Goal: Navigation & Orientation: Find specific page/section

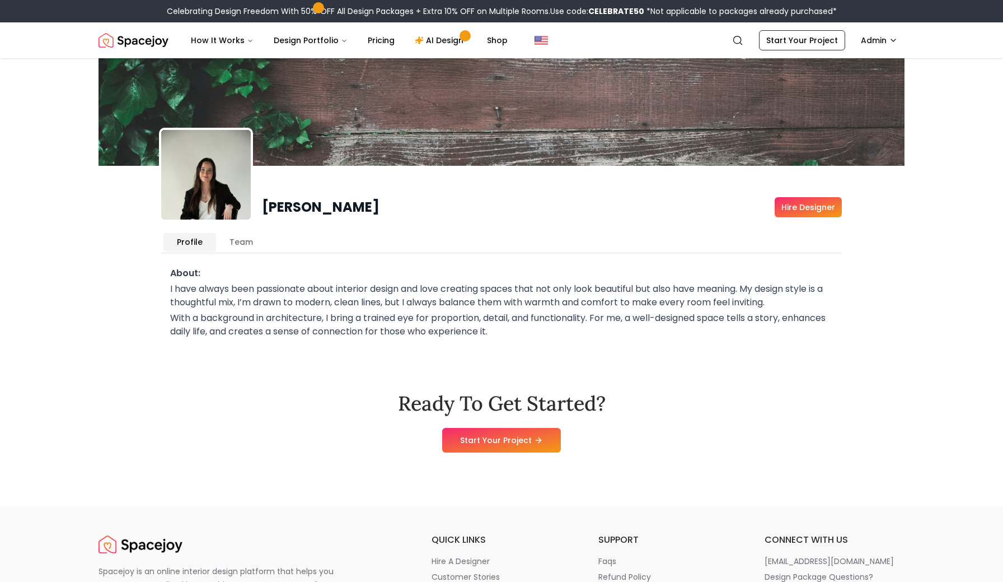
click at [160, 43] on img "Spacejoy" at bounding box center [134, 40] width 70 height 22
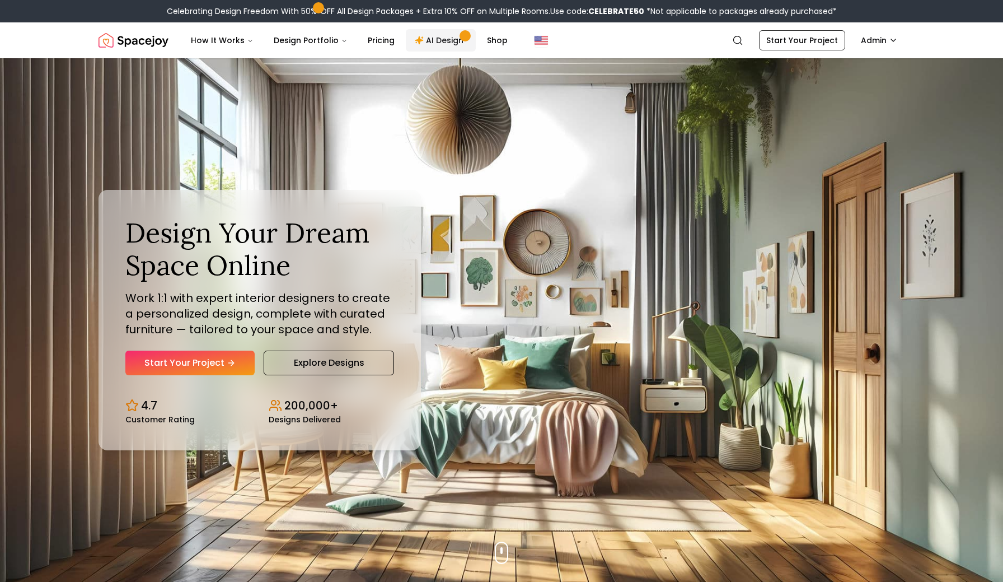
click at [441, 41] on link "AI Design" at bounding box center [441, 40] width 70 height 22
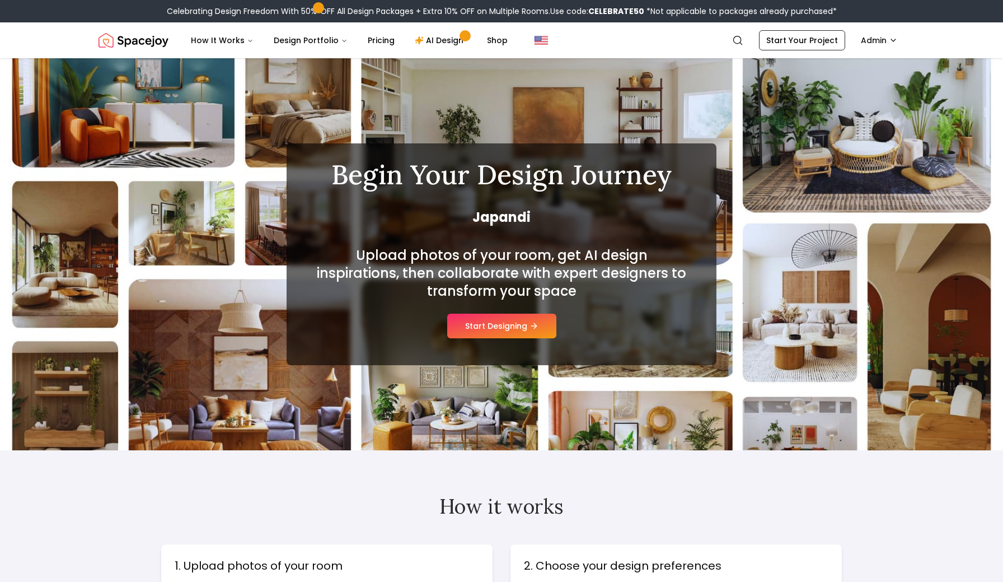
click at [141, 41] on img "Spacejoy" at bounding box center [134, 40] width 70 height 22
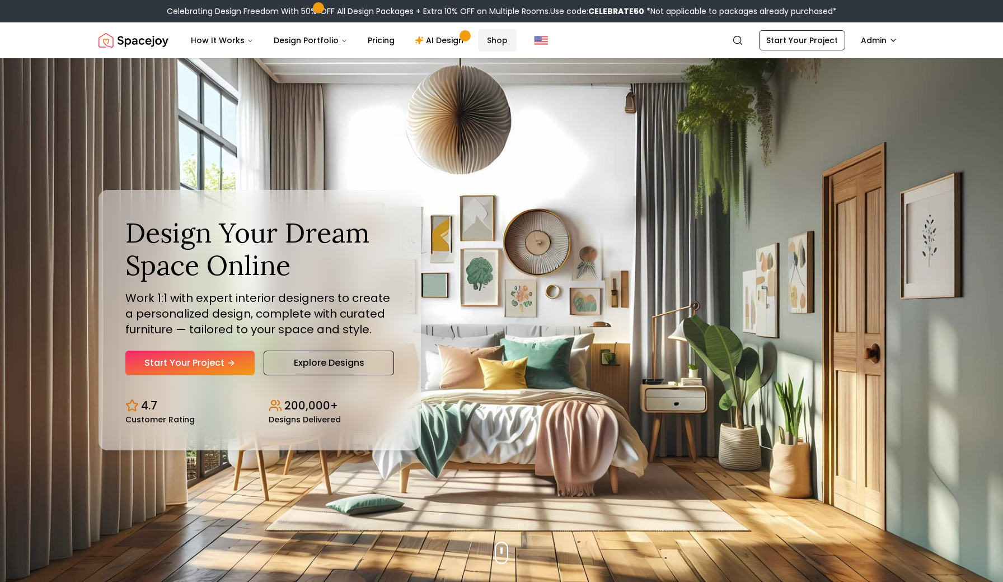
click at [492, 39] on link "Shop" at bounding box center [497, 40] width 39 height 22
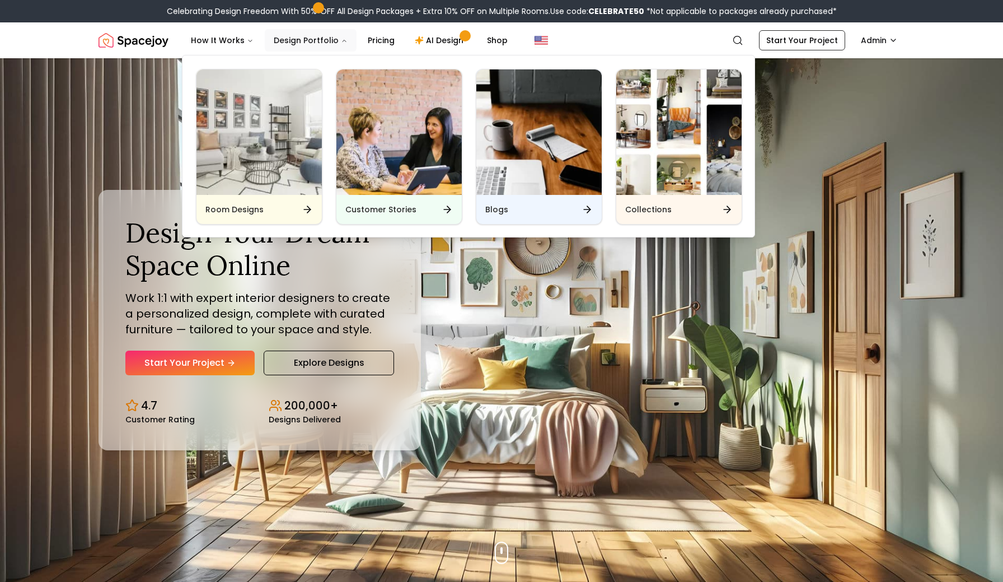
click at [341, 43] on icon "Main" at bounding box center [344, 41] width 7 height 7
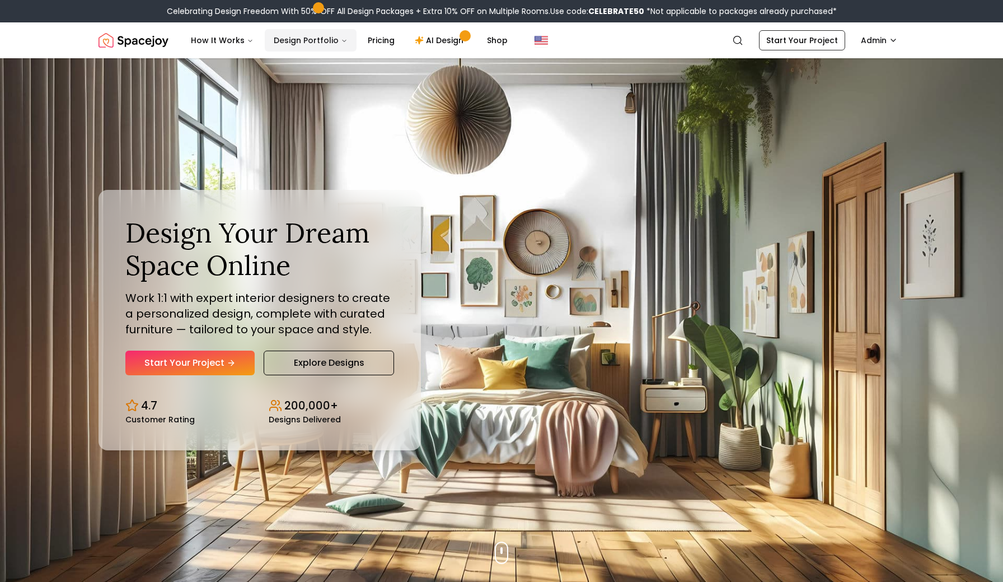
click at [341, 43] on icon "Main" at bounding box center [344, 41] width 7 height 7
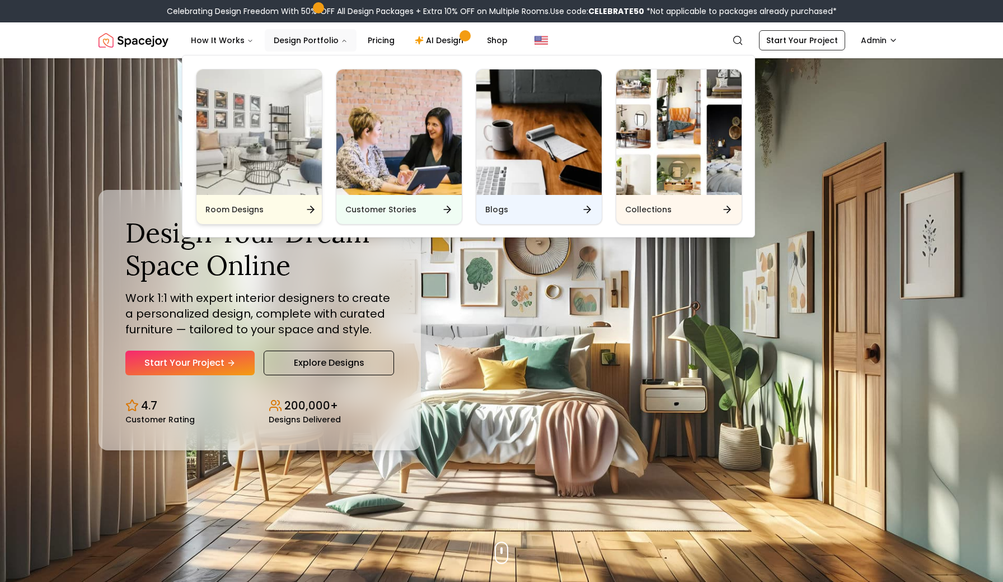
click at [247, 164] on img "Main" at bounding box center [258, 131] width 125 height 125
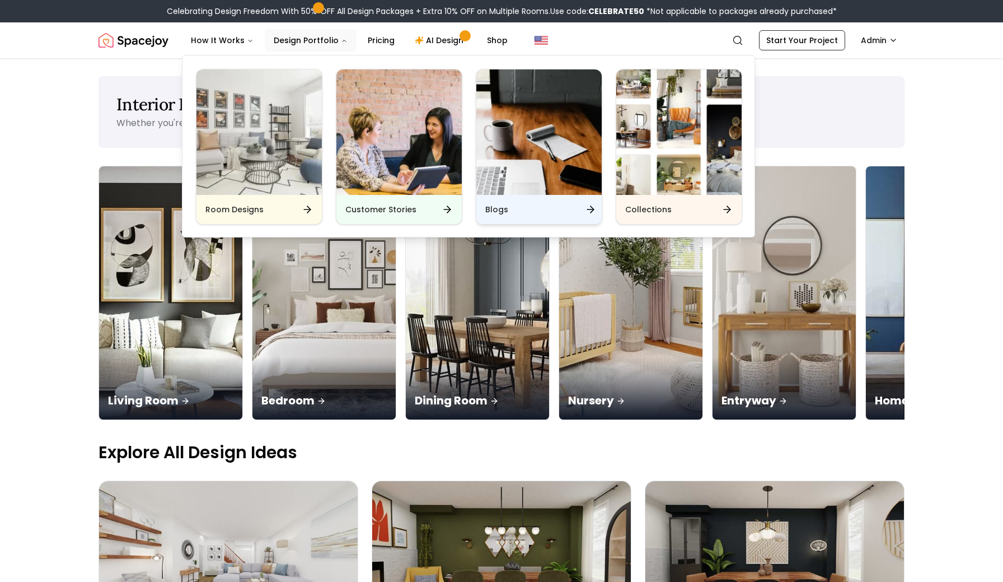
click at [513, 177] on img "Main" at bounding box center [538, 131] width 125 height 125
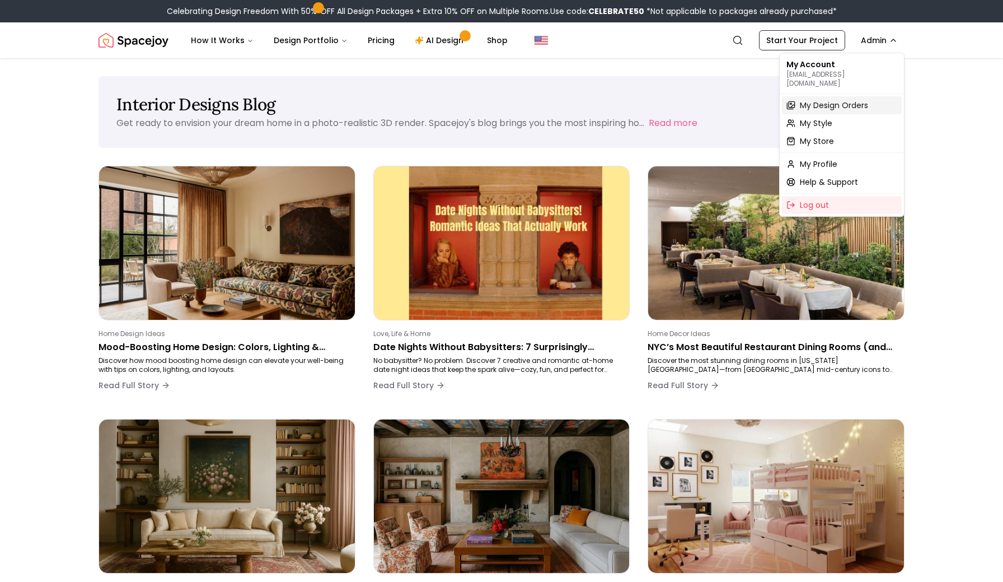
click at [824, 101] on span "My Design Orders" at bounding box center [834, 105] width 68 height 11
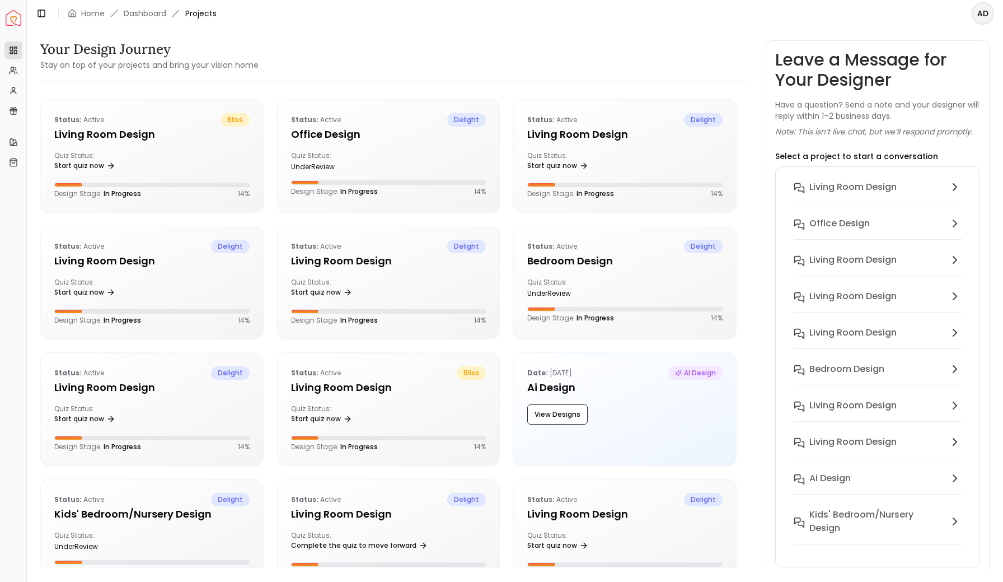
click at [18, 20] on img "Spacejoy" at bounding box center [14, 18] width 16 height 16
